Goal: Task Accomplishment & Management: Manage account settings

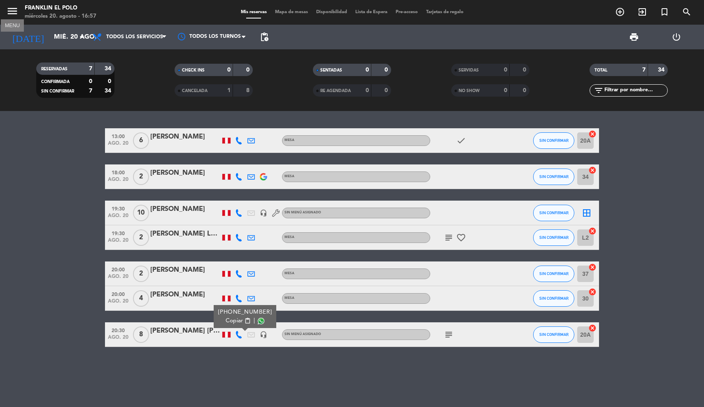
click at [14, 15] on icon "menu" at bounding box center [12, 11] width 12 height 12
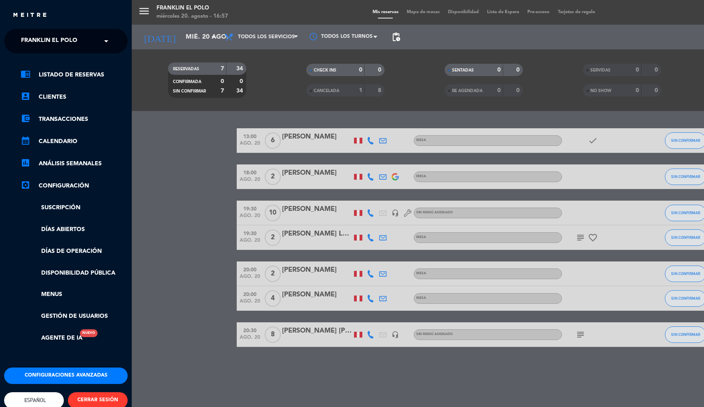
click at [49, 39] on span "Franklin El Polo" at bounding box center [49, 41] width 56 height 17
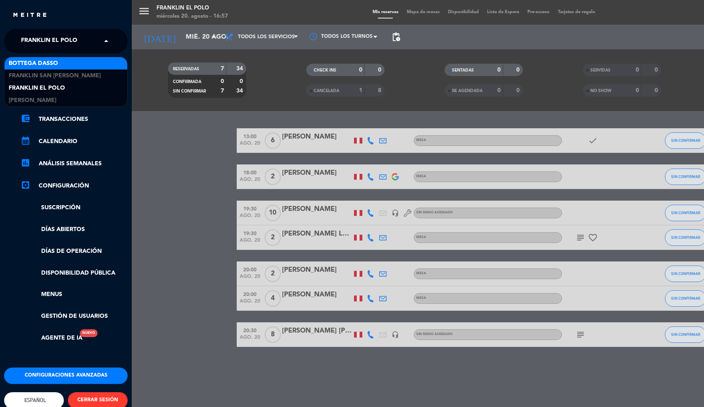
click at [41, 58] on div "Bottega Dasso" at bounding box center [66, 63] width 123 height 12
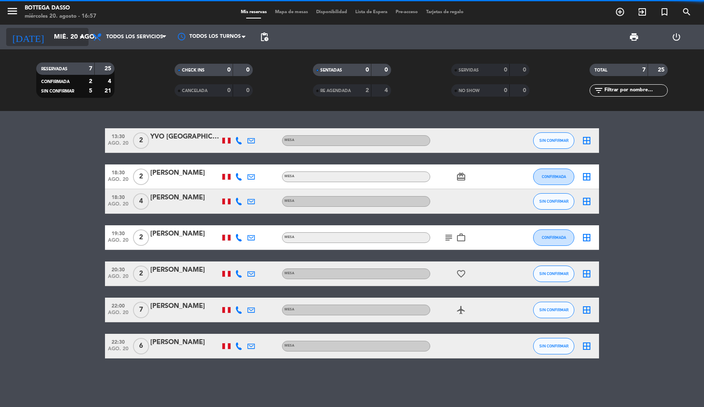
click at [50, 36] on input "mié. 20 ago." at bounding box center [93, 37] width 87 height 16
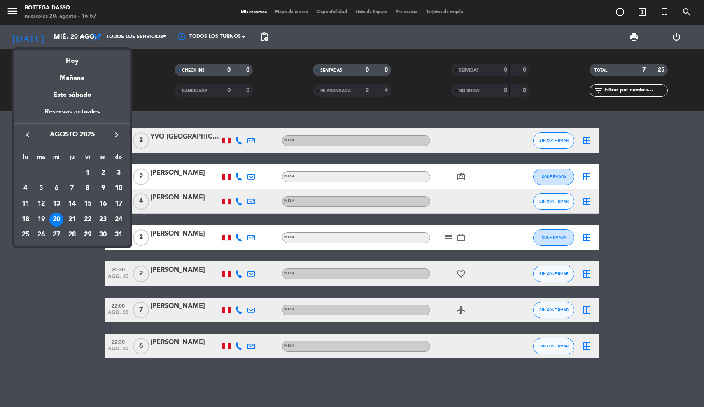
click at [111, 222] on td "24" at bounding box center [119, 220] width 16 height 16
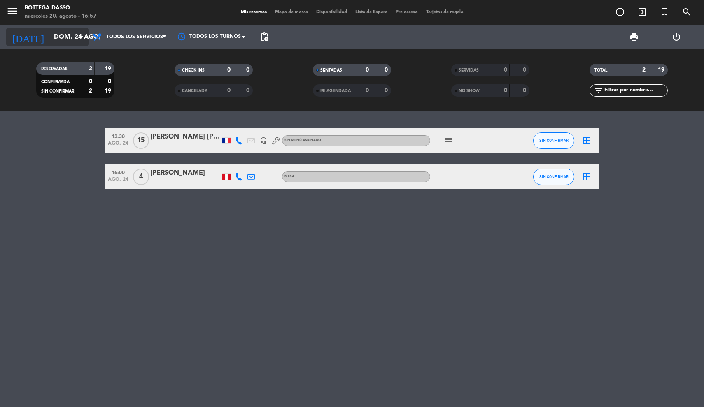
click at [50, 43] on input "dom. 24 ago." at bounding box center [93, 37] width 87 height 16
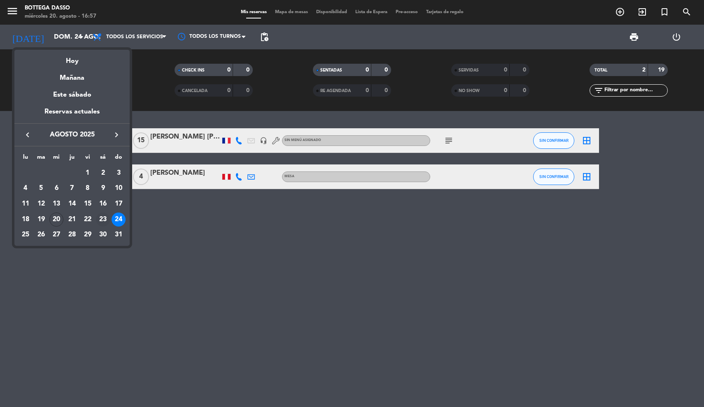
click at [100, 219] on div "23" at bounding box center [103, 220] width 14 height 14
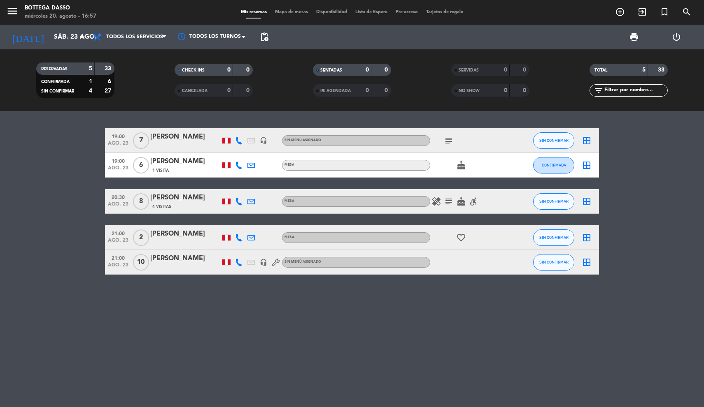
click at [238, 202] on icon at bounding box center [238, 201] width 7 height 7
click at [55, 31] on input "sáb. 23 ago." at bounding box center [93, 37] width 87 height 16
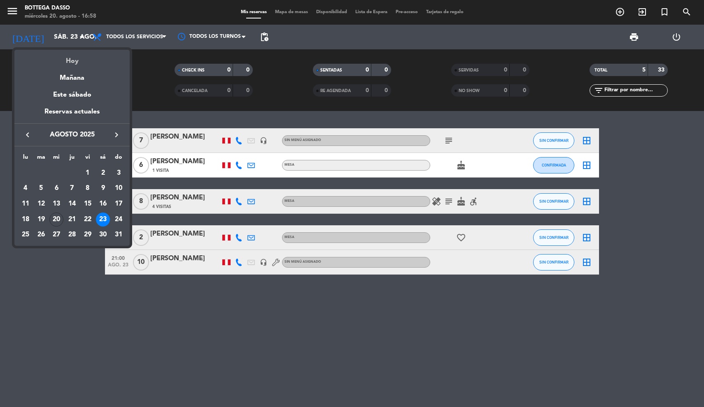
click at [65, 60] on div "Hoy" at bounding box center [71, 58] width 115 height 17
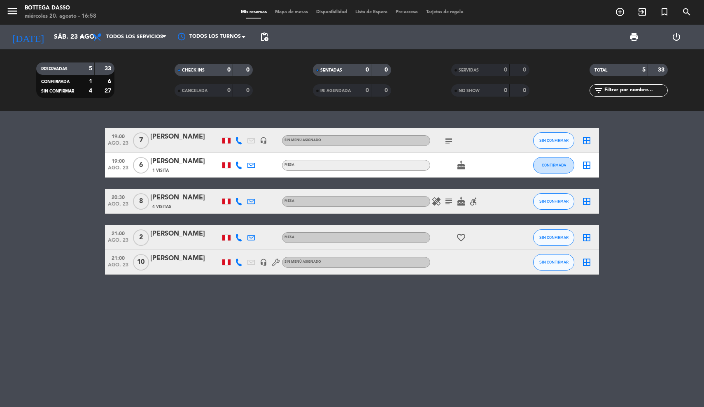
type input "mié. 20 ago."
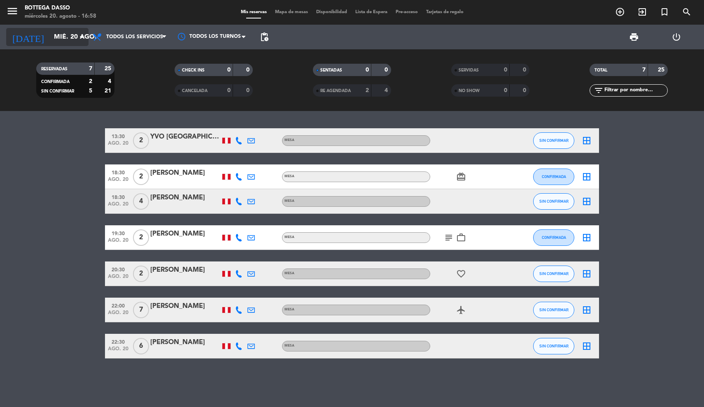
click at [52, 35] on input "mié. 20 ago." at bounding box center [93, 37] width 87 height 16
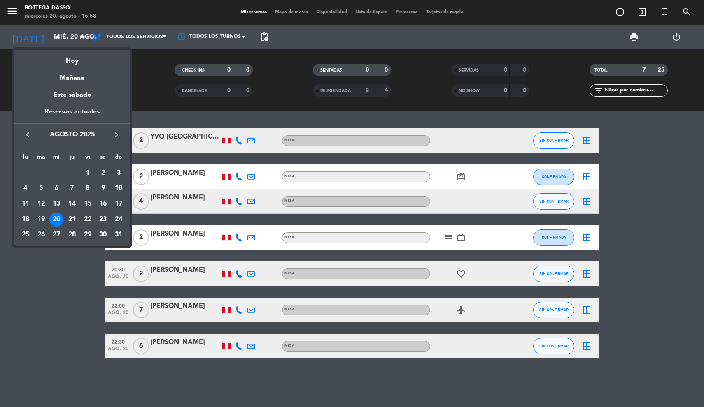
click at [59, 287] on div at bounding box center [352, 203] width 704 height 407
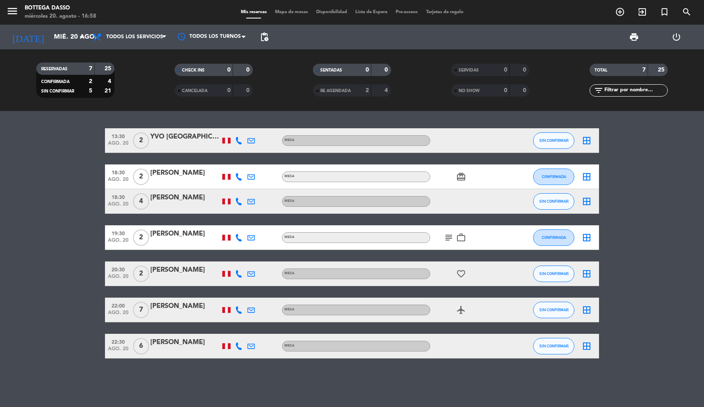
click at [186, 200] on div "[PERSON_NAME]" at bounding box center [185, 198] width 70 height 11
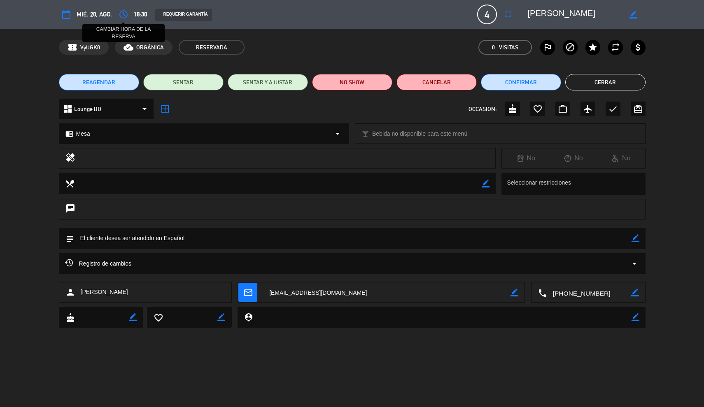
click at [124, 12] on icon "access_time" at bounding box center [124, 14] width 10 height 10
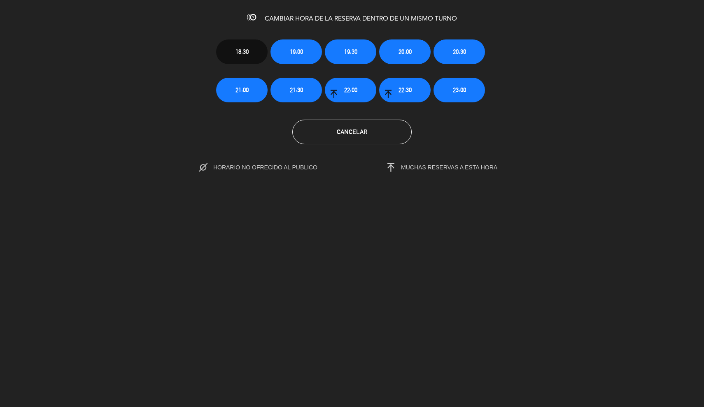
click at [326, 137] on button "Cancelar" at bounding box center [351, 132] width 119 height 25
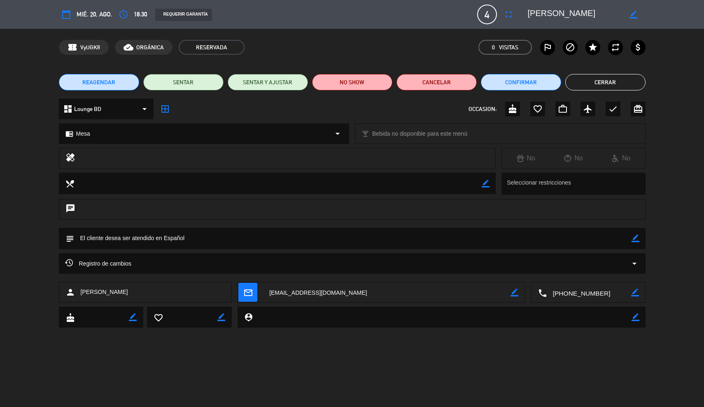
click at [586, 288] on textarea at bounding box center [589, 293] width 84 height 21
click at [575, 274] on span "Click para copiar" at bounding box center [577, 272] width 43 height 9
click at [619, 81] on button "Cerrar" at bounding box center [605, 82] width 80 height 16
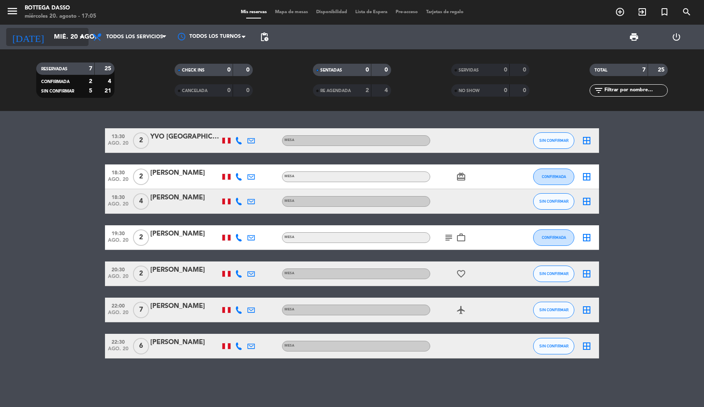
click at [50, 30] on input "mié. 20 ago." at bounding box center [93, 37] width 87 height 16
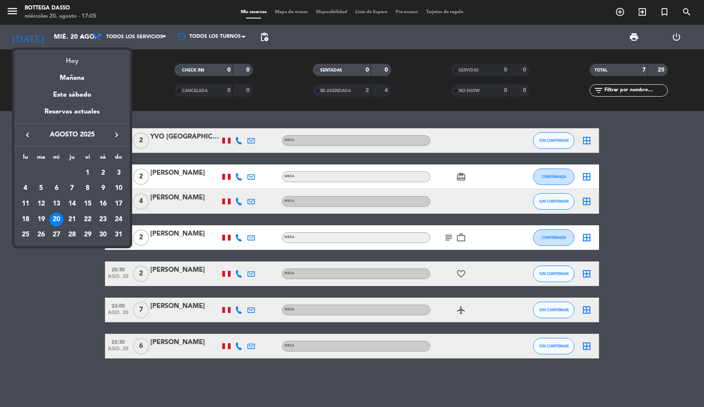
click at [53, 58] on div "Hoy" at bounding box center [71, 58] width 115 height 17
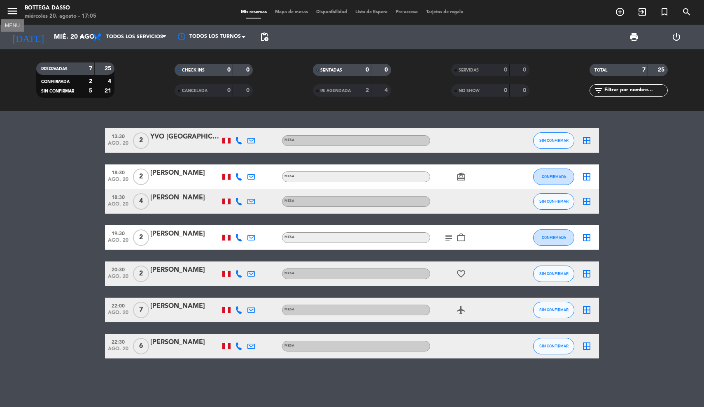
click at [11, 8] on icon "menu" at bounding box center [12, 11] width 12 height 12
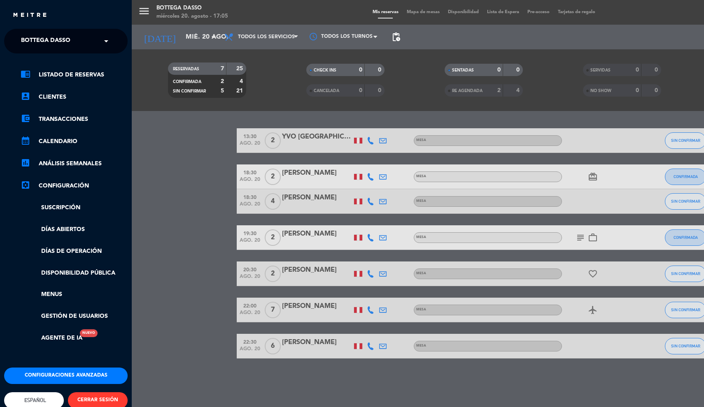
click at [45, 49] on span "Bottega Dasso" at bounding box center [45, 41] width 49 height 17
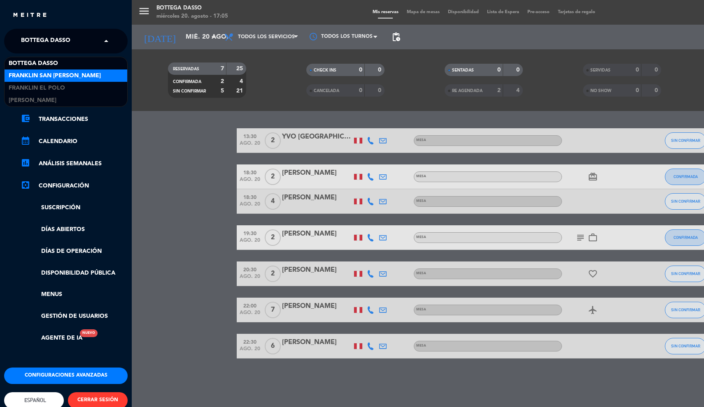
click at [44, 71] on div "Franklin San [PERSON_NAME]" at bounding box center [66, 76] width 123 height 12
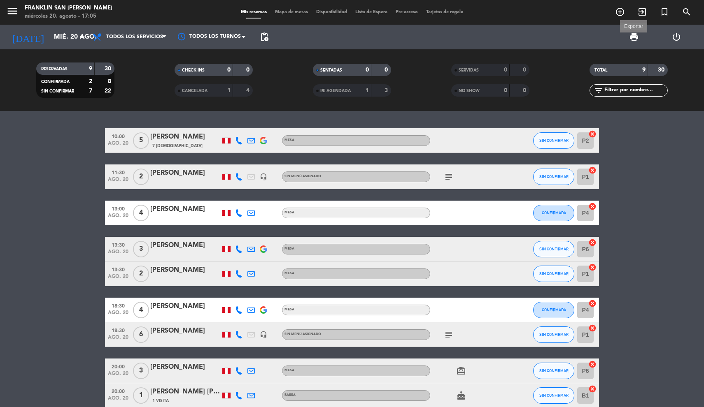
click at [635, 37] on span "print" at bounding box center [634, 37] width 10 height 10
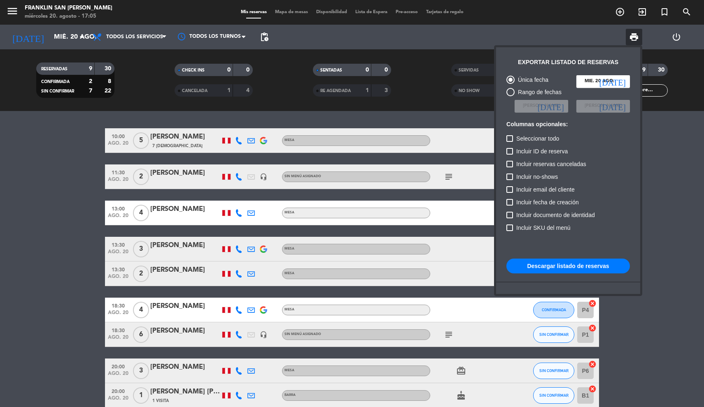
click at [547, 266] on button "Descargar listado de reservas" at bounding box center [567, 266] width 123 height 15
click at [26, 159] on div at bounding box center [352, 203] width 704 height 407
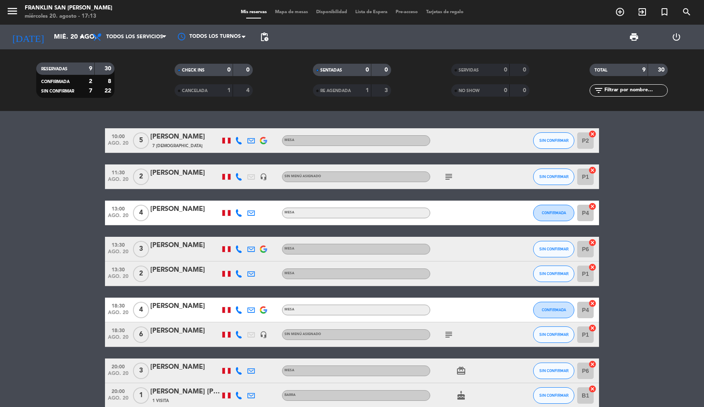
click at [106, 231] on div "10:00 ago. 20 5 [PERSON_NAME] 7 Visitas Mesa SIN CONFIRMAR P2 cancel 11:30 ago.…" at bounding box center [352, 268] width 494 height 280
click at [105, 229] on div "10:00 ago. 20 5 [PERSON_NAME] 7 Visitas Mesa SIN CONFIRMAR P2 cancel 11:30 ago.…" at bounding box center [352, 268] width 494 height 280
click at [106, 228] on div "10:00 ago. 20 5 [PERSON_NAME] 7 Visitas Mesa SIN CONFIRMAR P2 cancel 11:30 ago.…" at bounding box center [352, 268] width 494 height 280
click at [106, 225] on div "10:00 ago. 20 5 [PERSON_NAME] 7 Visitas Mesa SIN CONFIRMAR P2 cancel 11:30 ago.…" at bounding box center [352, 268] width 494 height 280
click at [102, 235] on bookings-row "10:00 ago. 20 5 [PERSON_NAME] 7 Visitas Mesa SIN CONFIRMAR P2 cancel 11:30 ago.…" at bounding box center [352, 268] width 704 height 280
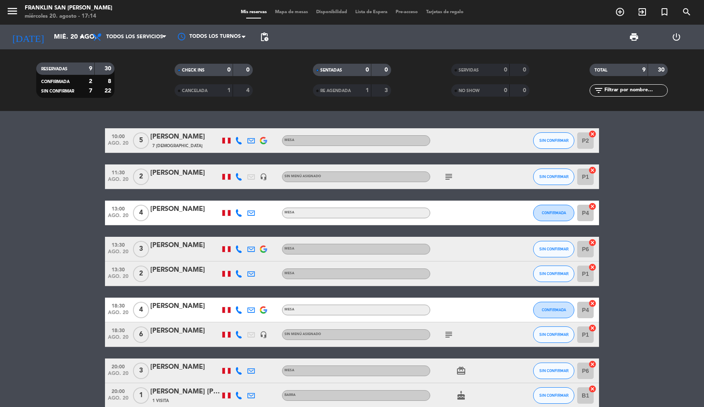
click at [109, 233] on div "10:00 ago. 20 5 [PERSON_NAME] 7 Visitas Mesa SIN CONFIRMAR P2 cancel 11:30 ago.…" at bounding box center [352, 268] width 494 height 280
